Goal: Information Seeking & Learning: Learn about a topic

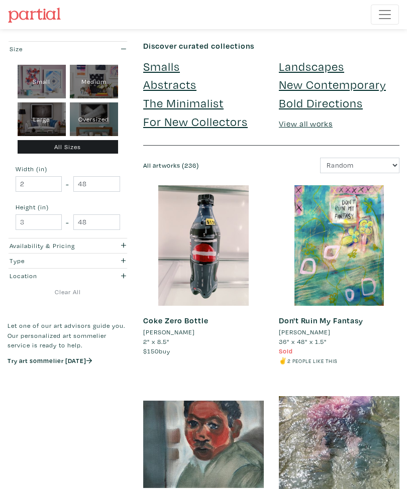
click at [36, 81] on div "Small" at bounding box center [42, 82] width 48 height 34
type input "1"
type input "16"
type input "1"
type input "16"
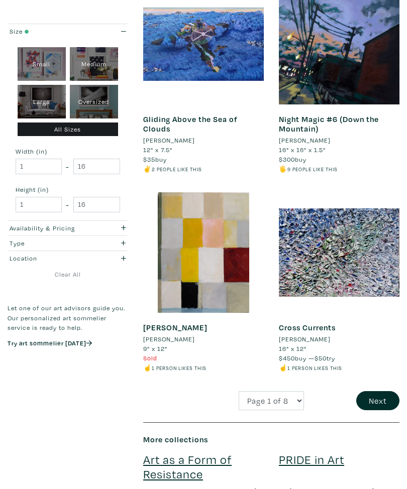
scroll to position [2172, 0]
click at [375, 402] on button "Next" at bounding box center [377, 400] width 43 height 19
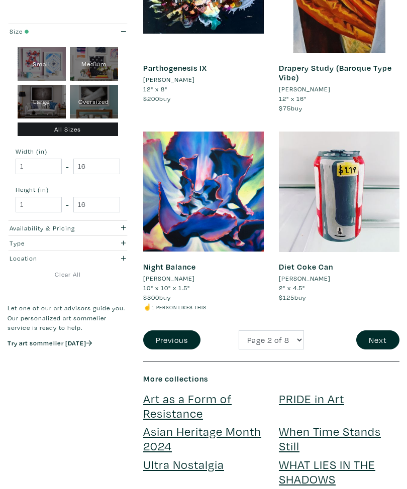
scroll to position [2233, 0]
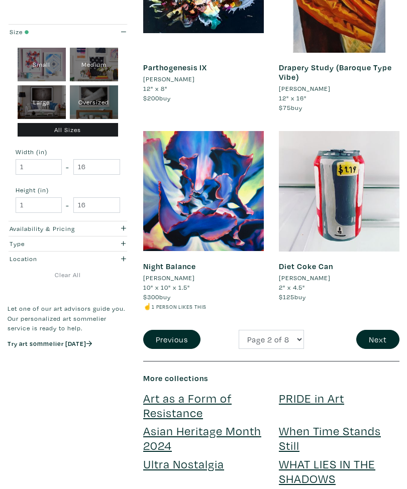
click at [384, 333] on button "Next" at bounding box center [377, 339] width 43 height 19
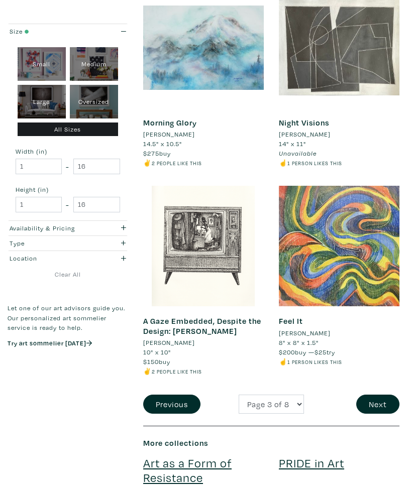
scroll to position [2168, 0]
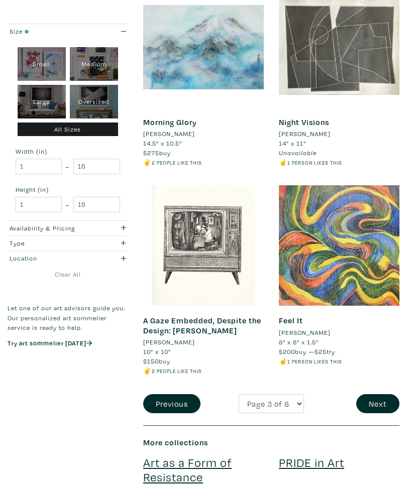
click at [377, 395] on button "Next" at bounding box center [377, 404] width 43 height 19
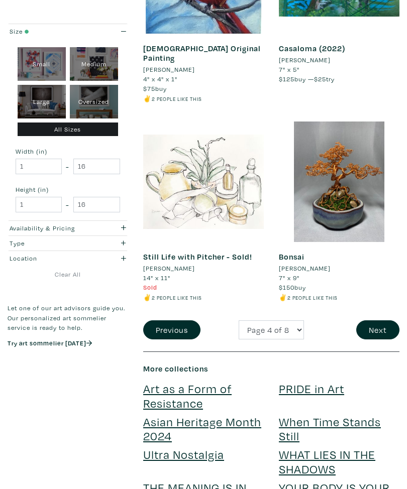
scroll to position [2252, 0]
click at [379, 321] on button "Next" at bounding box center [377, 330] width 43 height 19
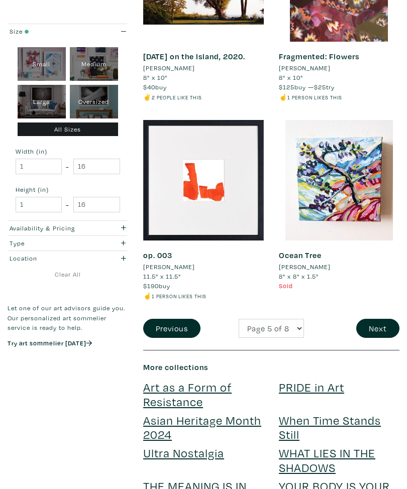
scroll to position [2262, 0]
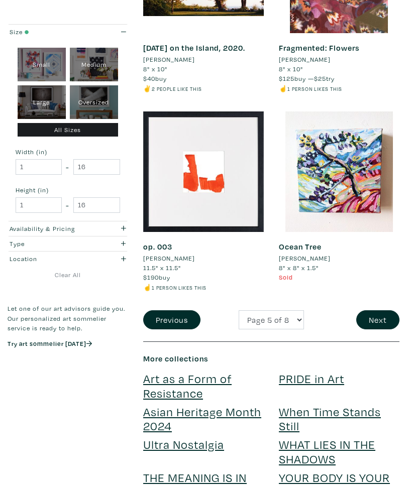
click at [382, 323] on button "Next" at bounding box center [377, 320] width 43 height 19
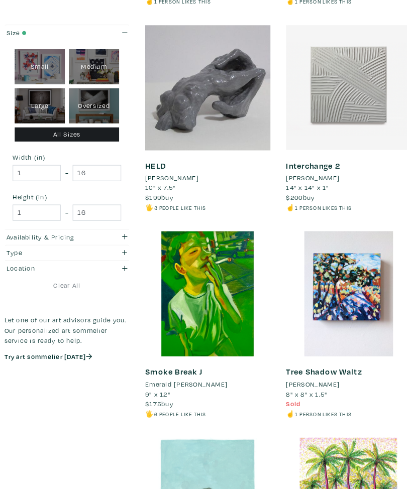
scroll to position [1575, 0]
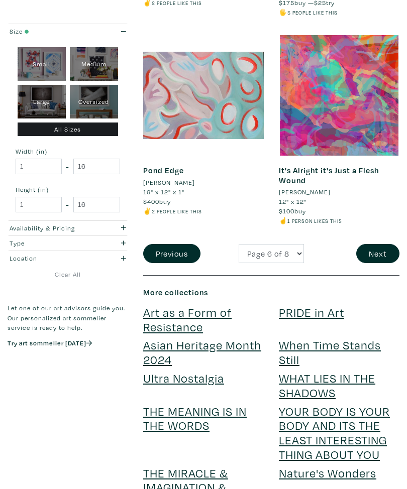
click at [376, 245] on button "Next" at bounding box center [377, 254] width 43 height 19
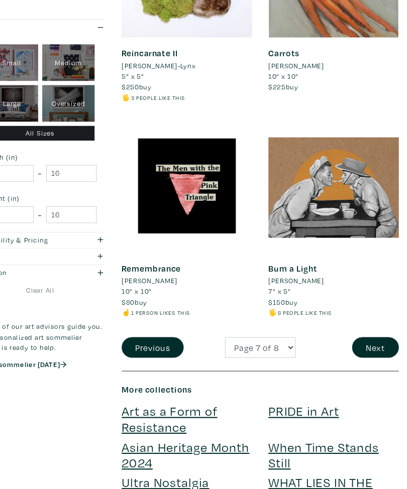
scroll to position [2264, 0]
click at [356, 318] on button "Next" at bounding box center [377, 327] width 43 height 19
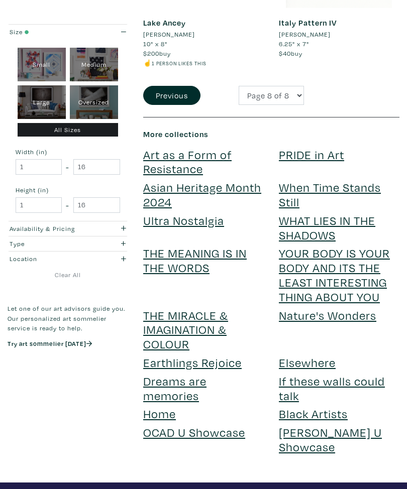
scroll to position [695, 0]
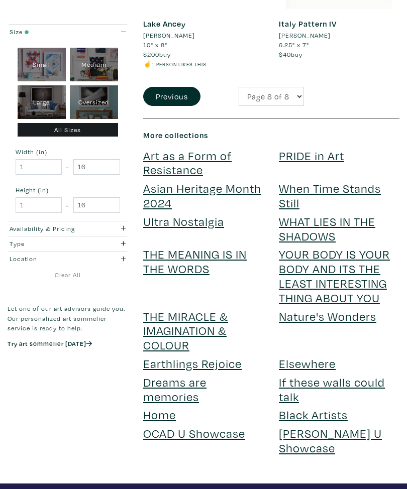
click at [329, 429] on link "[PERSON_NAME] U Showcase" at bounding box center [330, 441] width 103 height 30
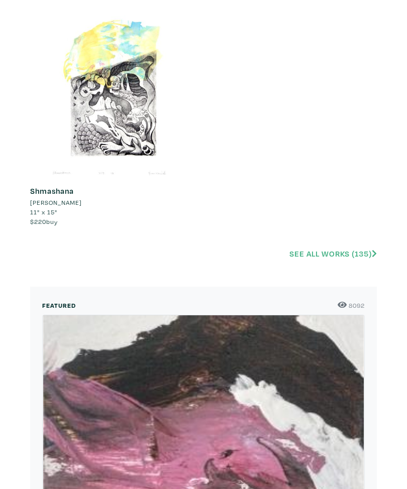
scroll to position [2863, 0]
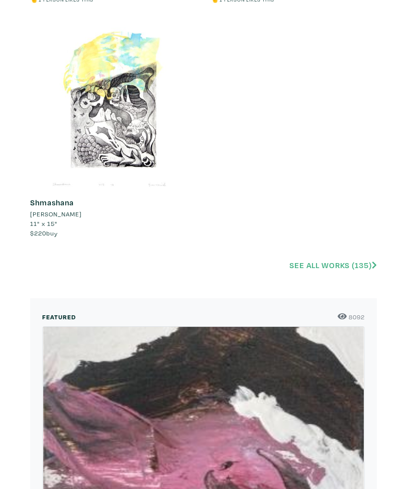
click at [372, 261] on link "See all works (135)" at bounding box center [332, 266] width 87 height 10
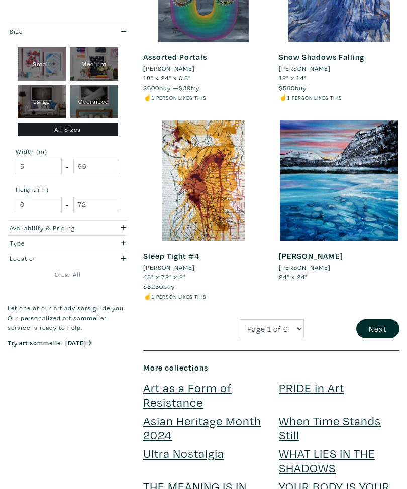
scroll to position [2205, 0]
click at [88, 64] on div "Medium" at bounding box center [94, 64] width 48 height 34
type input "16"
type input "28"
type input "16"
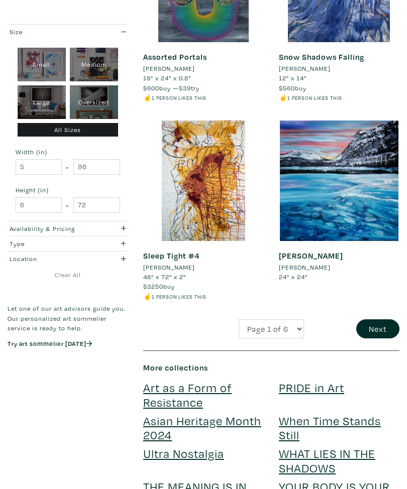
type input "28"
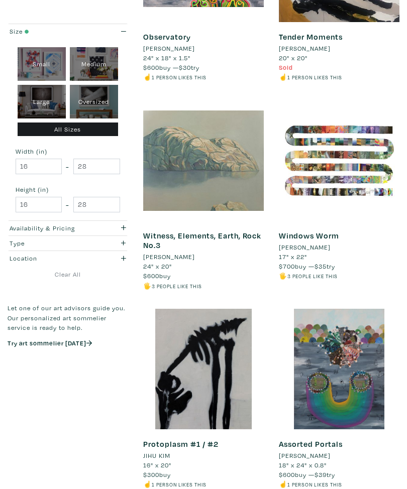
scroll to position [1477, 0]
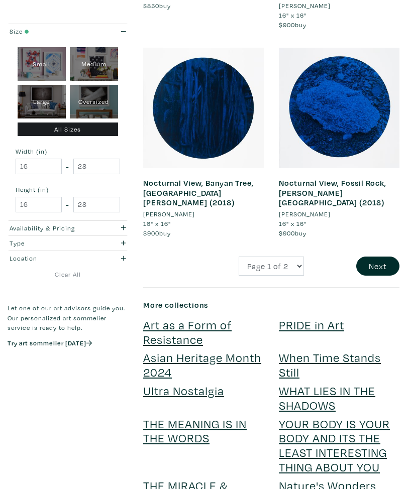
click at [382, 257] on button "Next" at bounding box center [377, 266] width 43 height 19
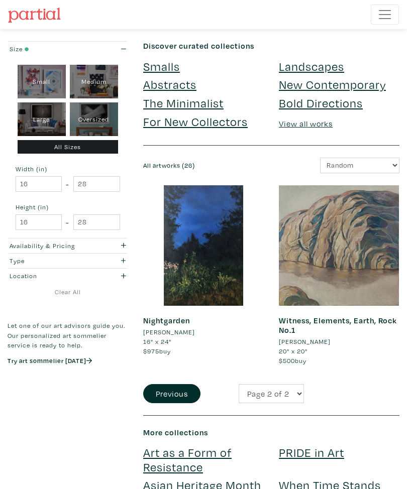
click at [38, 118] on div "Large" at bounding box center [42, 120] width 48 height 34
type input "28"
type input "48"
type input "28"
type input "48"
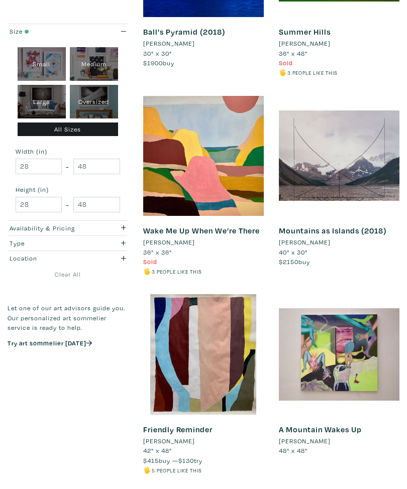
scroll to position [1060, 0]
